Goal: Task Accomplishment & Management: Manage account settings

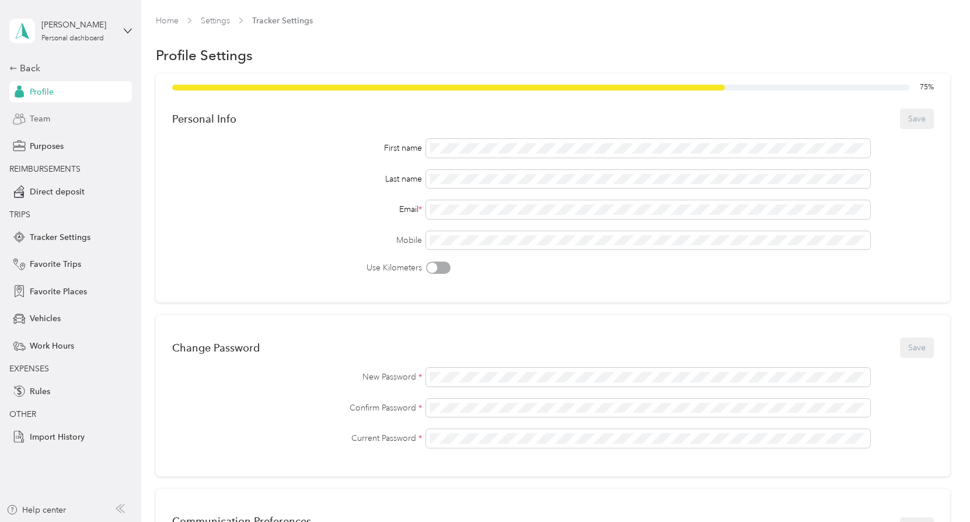
click at [38, 116] on span "Team" at bounding box center [40, 119] width 20 height 12
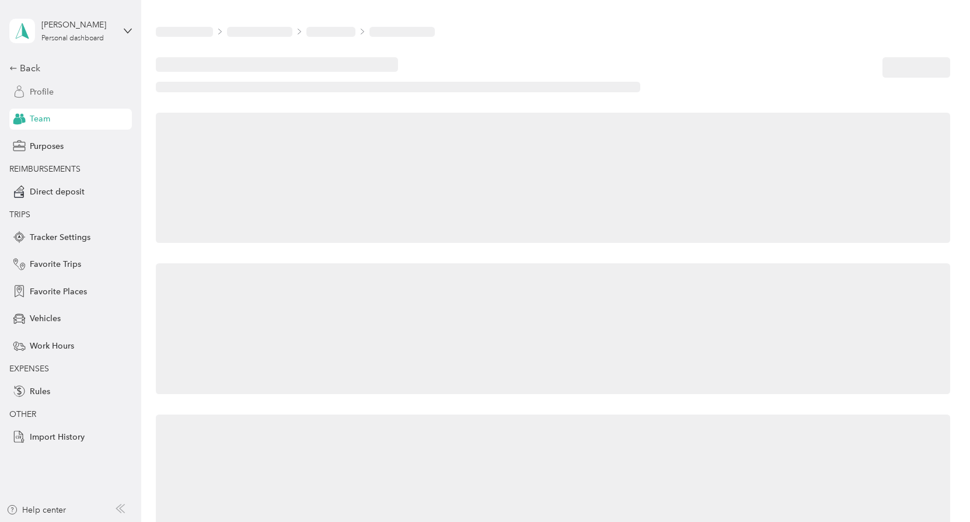
click at [53, 89] on span "Profile" at bounding box center [42, 92] width 24 height 12
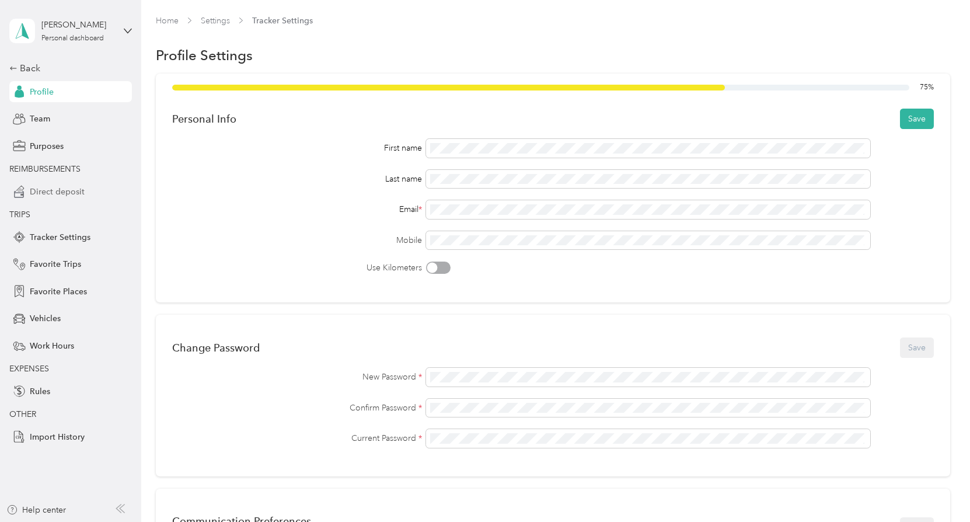
click at [62, 191] on span "Direct deposit" at bounding box center [57, 192] width 55 height 12
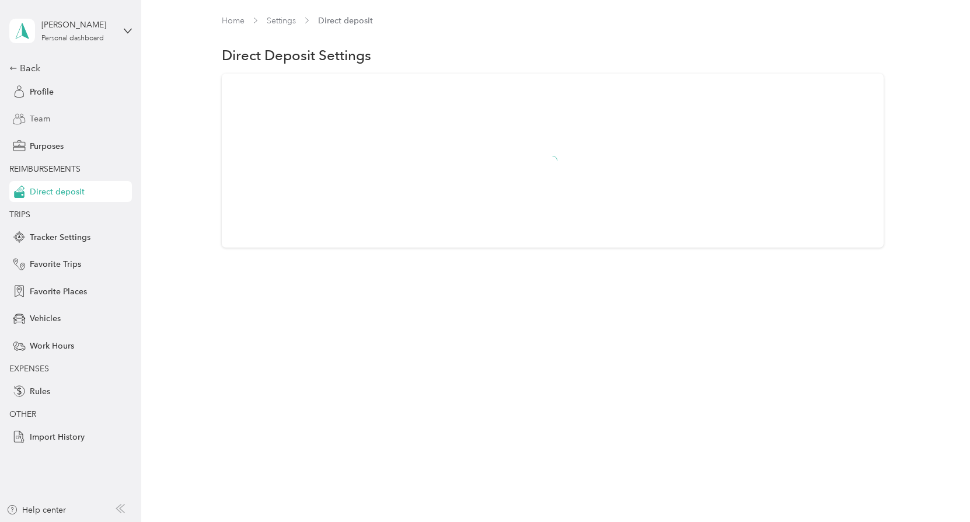
click at [36, 113] on span "Team" at bounding box center [40, 119] width 20 height 12
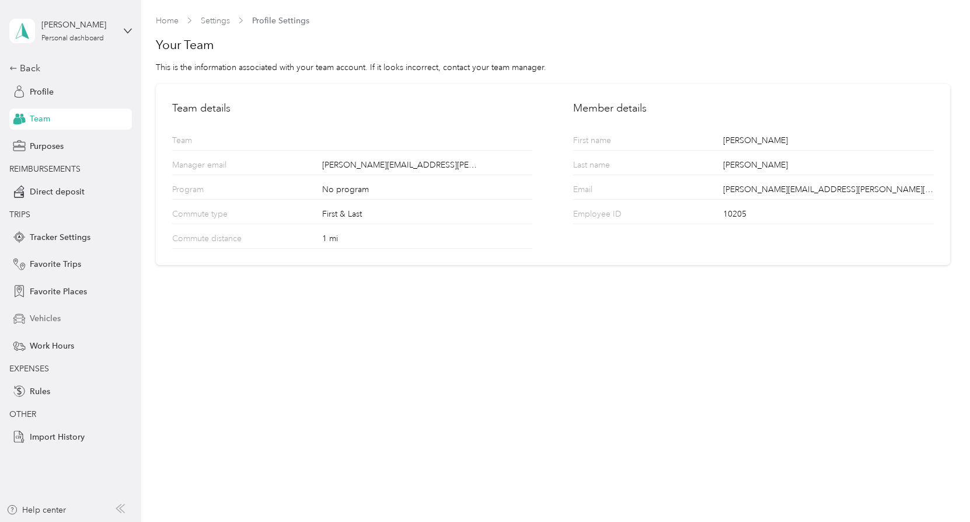
click at [39, 320] on span "Vehicles" at bounding box center [45, 318] width 31 height 12
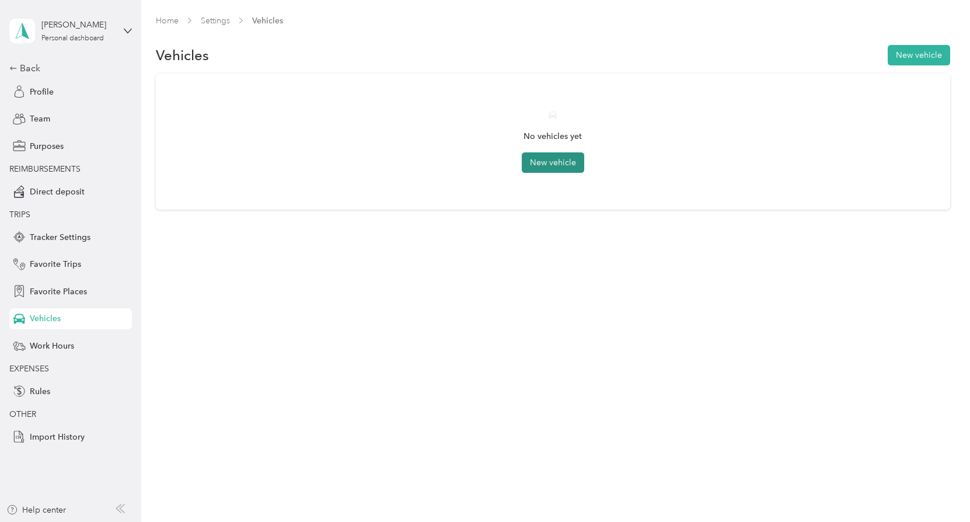
click at [562, 162] on button "New vehicle" at bounding box center [553, 162] width 62 height 20
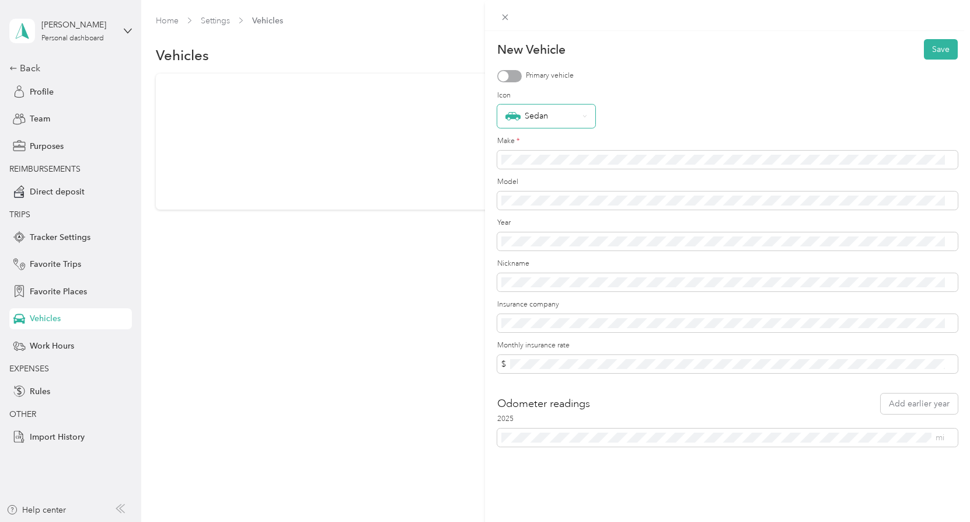
click at [582, 114] on icon at bounding box center [584, 116] width 5 height 5
click at [638, 116] on div "Sedan" at bounding box center [727, 115] width 460 height 23
click at [642, 137] on label "Make *" at bounding box center [727, 141] width 460 height 11
click at [517, 246] on span at bounding box center [727, 241] width 460 height 19
click at [925, 47] on button "Save" at bounding box center [941, 49] width 34 height 20
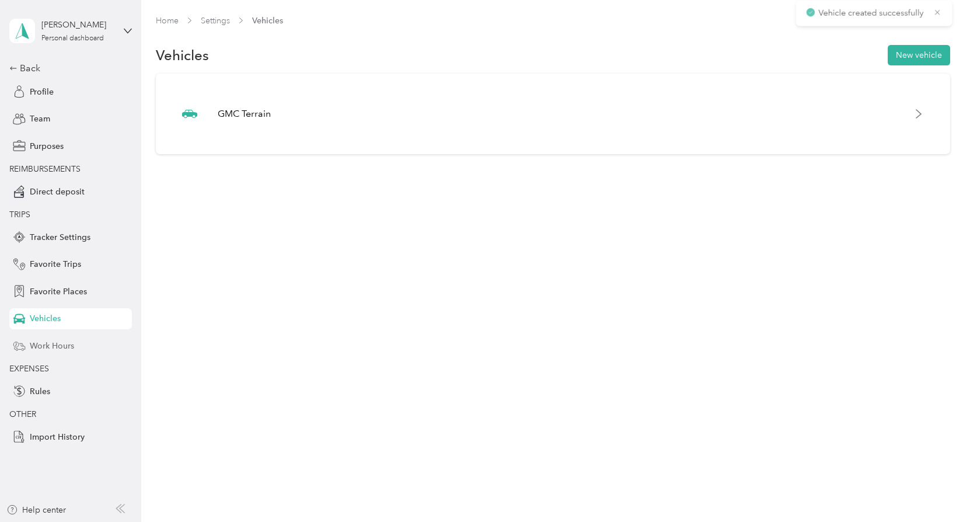
click at [54, 340] on span "Work Hours" at bounding box center [52, 346] width 44 height 12
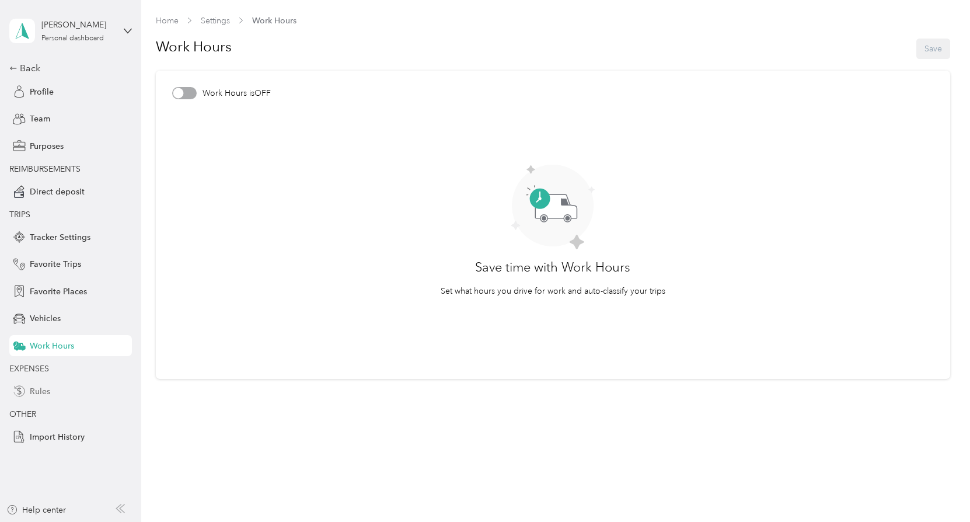
click at [46, 387] on span "Rules" at bounding box center [40, 391] width 20 height 12
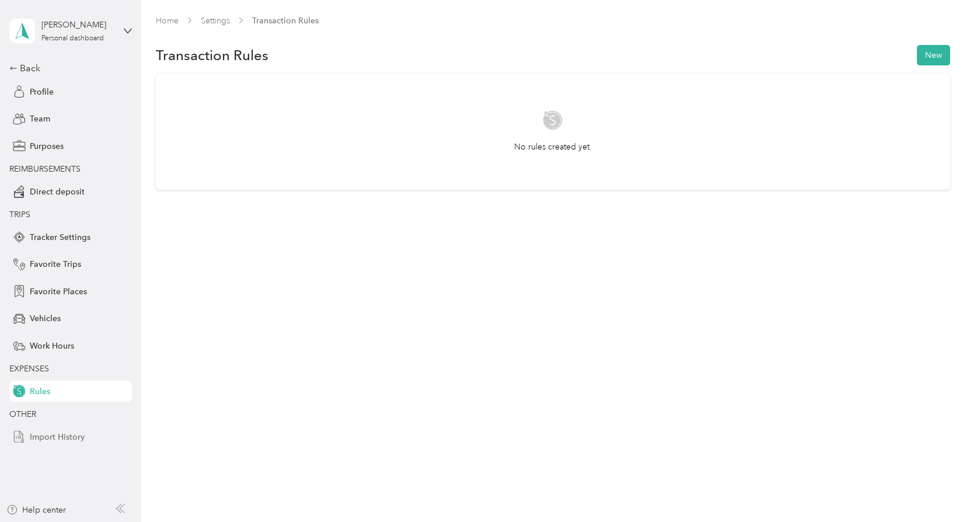
click at [46, 435] on span "Import History" at bounding box center [57, 437] width 55 height 12
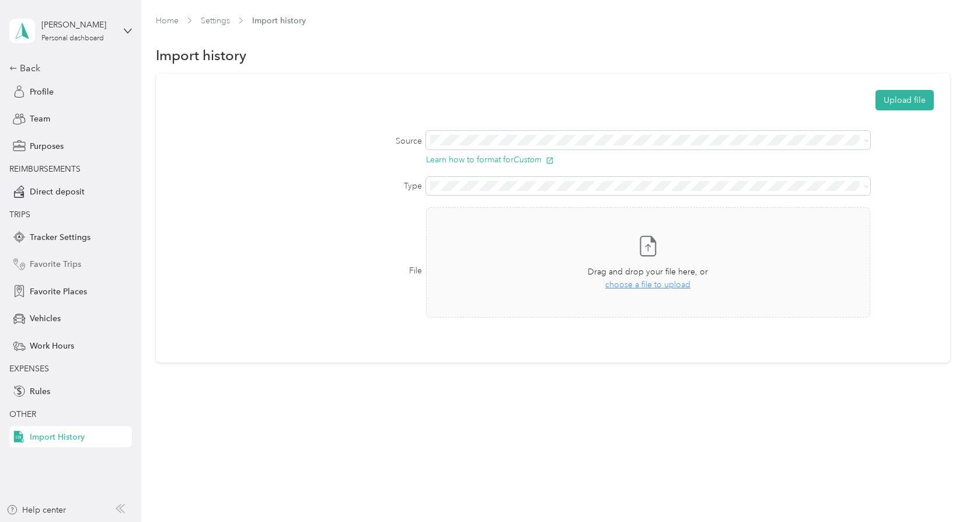
click at [54, 263] on span "Favorite Trips" at bounding box center [55, 264] width 51 height 12
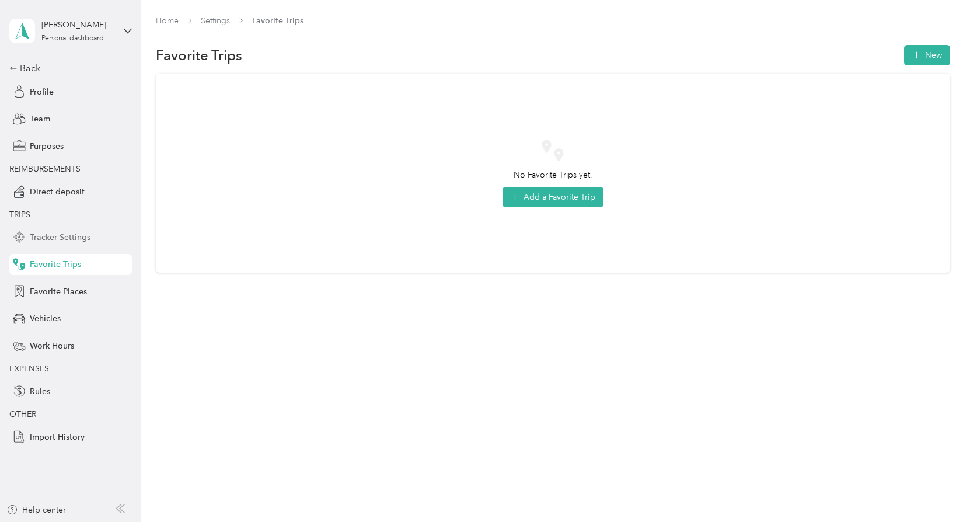
click at [59, 233] on span "Tracker Settings" at bounding box center [60, 237] width 61 height 12
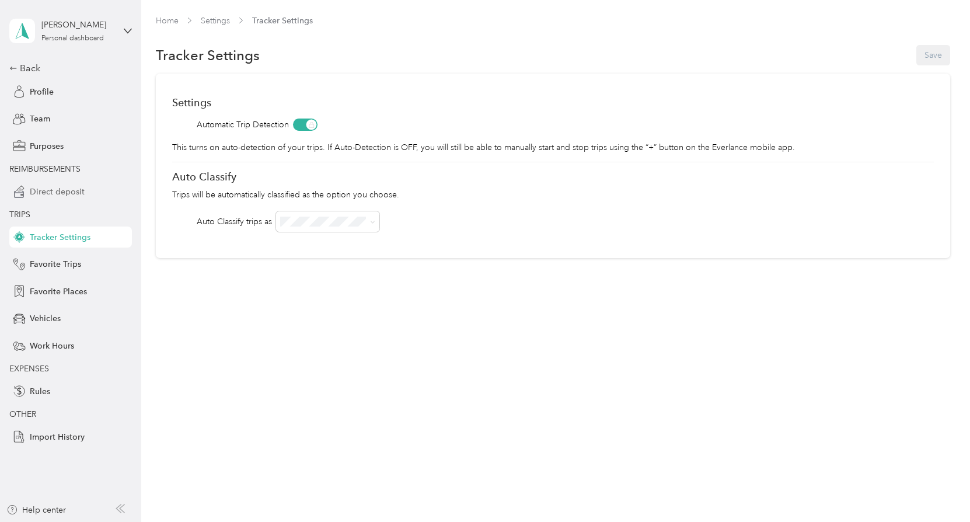
click at [56, 193] on span "Direct deposit" at bounding box center [57, 192] width 55 height 12
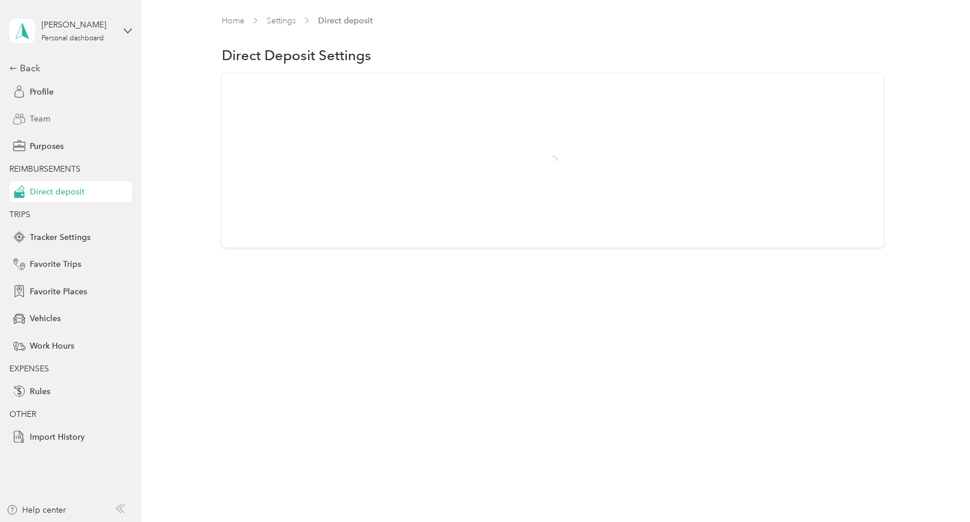
click at [39, 120] on span "Team" at bounding box center [40, 119] width 20 height 12
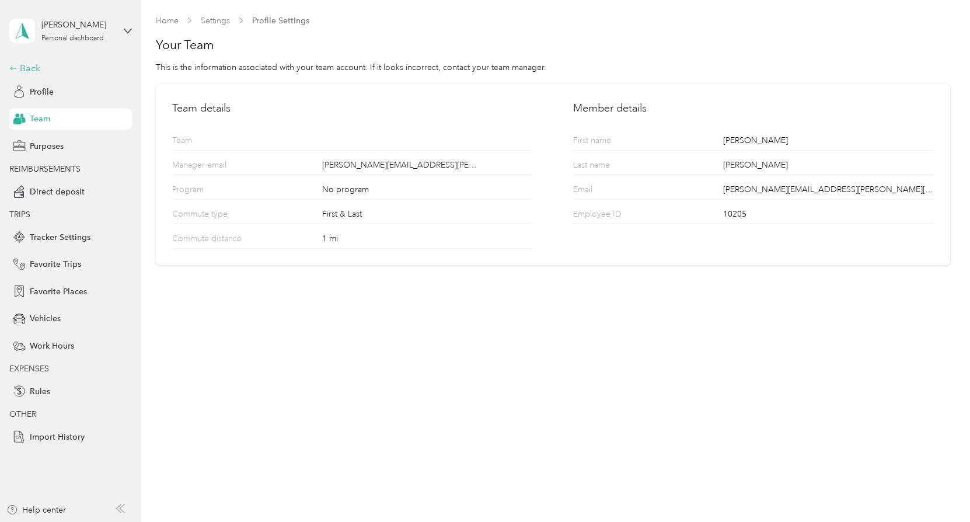
click at [23, 64] on div "Back" at bounding box center [67, 68] width 117 height 14
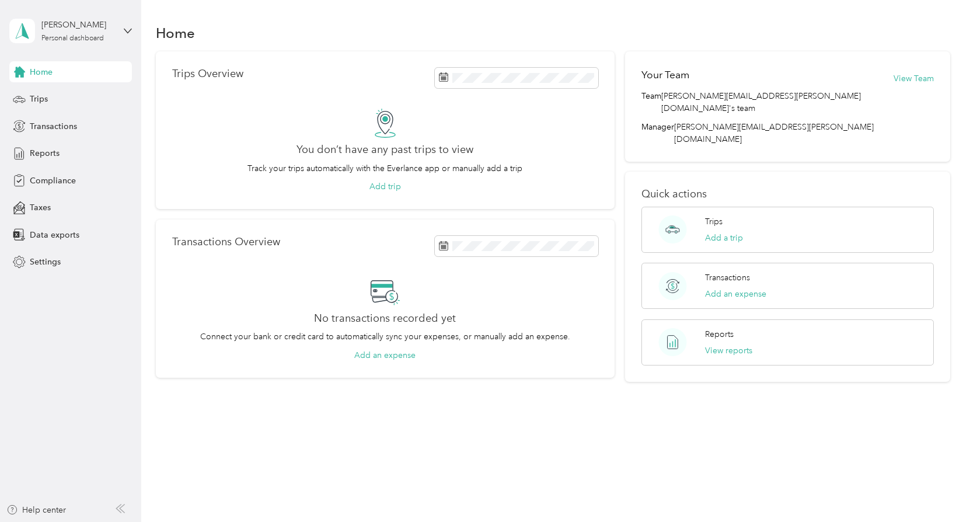
click at [54, 74] on div "Home" at bounding box center [70, 71] width 123 height 21
